Goal: Task Accomplishment & Management: Use online tool/utility

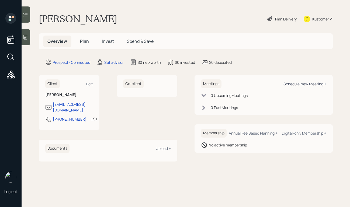
click at [304, 83] on div "Schedule New Meeting +" at bounding box center [304, 83] width 43 height 5
select select "round-[PERSON_NAME]"
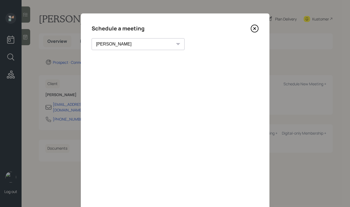
click at [256, 29] on icon at bounding box center [254, 29] width 8 height 8
